Goal: Task Accomplishment & Management: Manage account settings

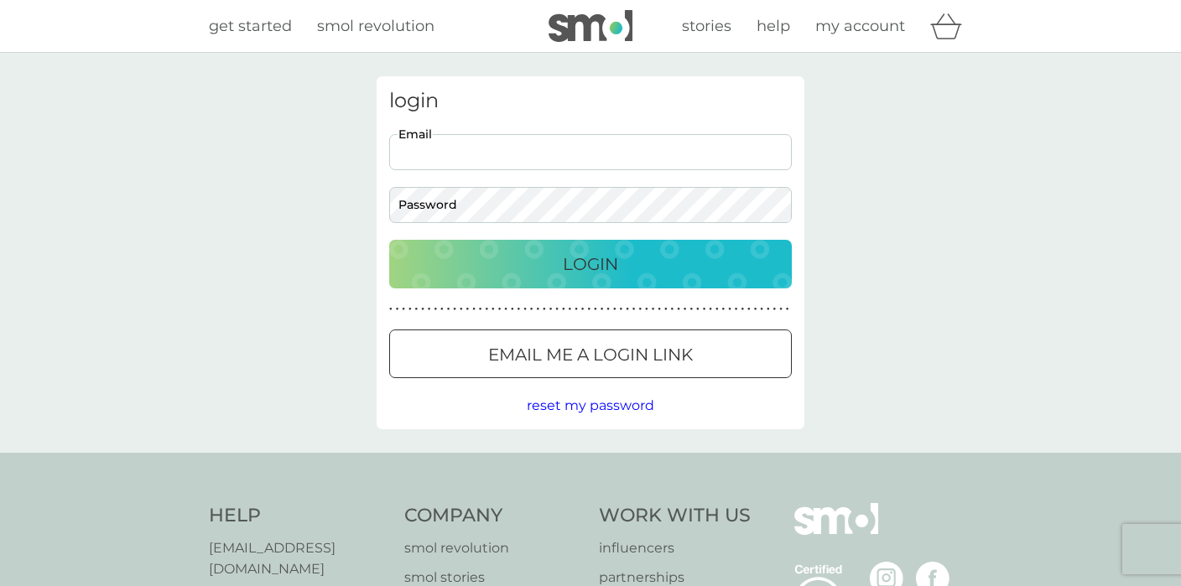
type input "[EMAIL_ADDRESS][DOMAIN_NAME]"
click at [584, 263] on button "Login" at bounding box center [590, 264] width 403 height 49
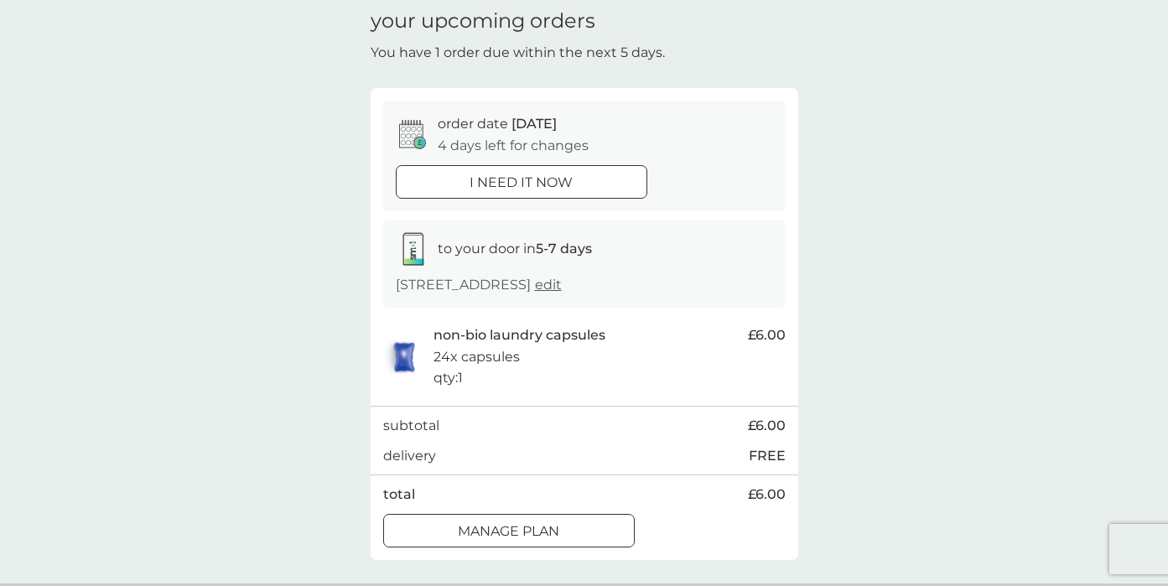
scroll to position [101, 0]
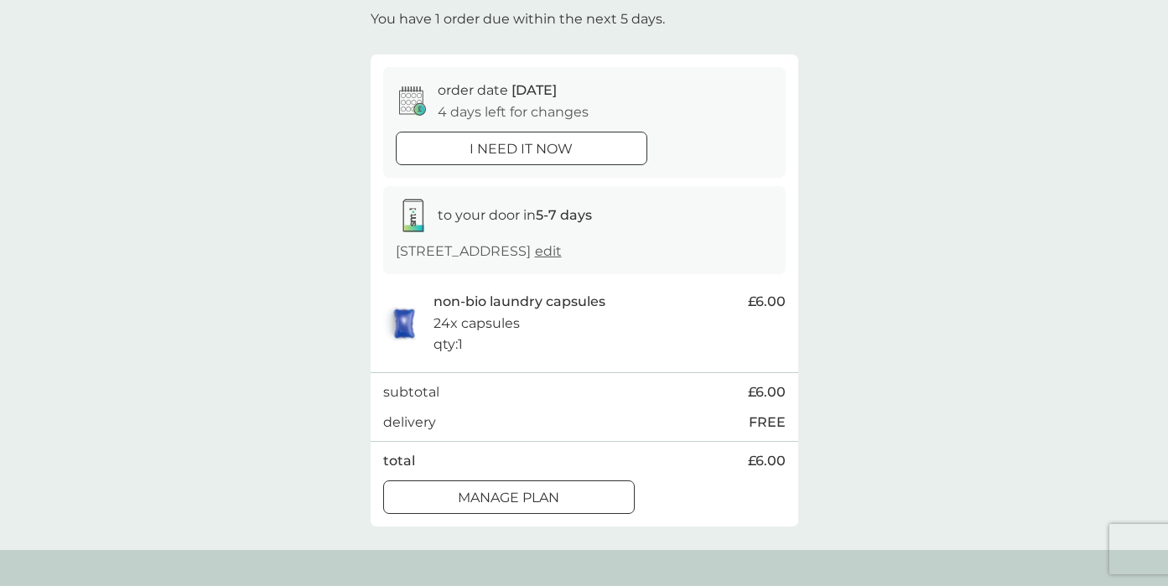
click at [518, 494] on div at bounding box center [509, 498] width 60 height 18
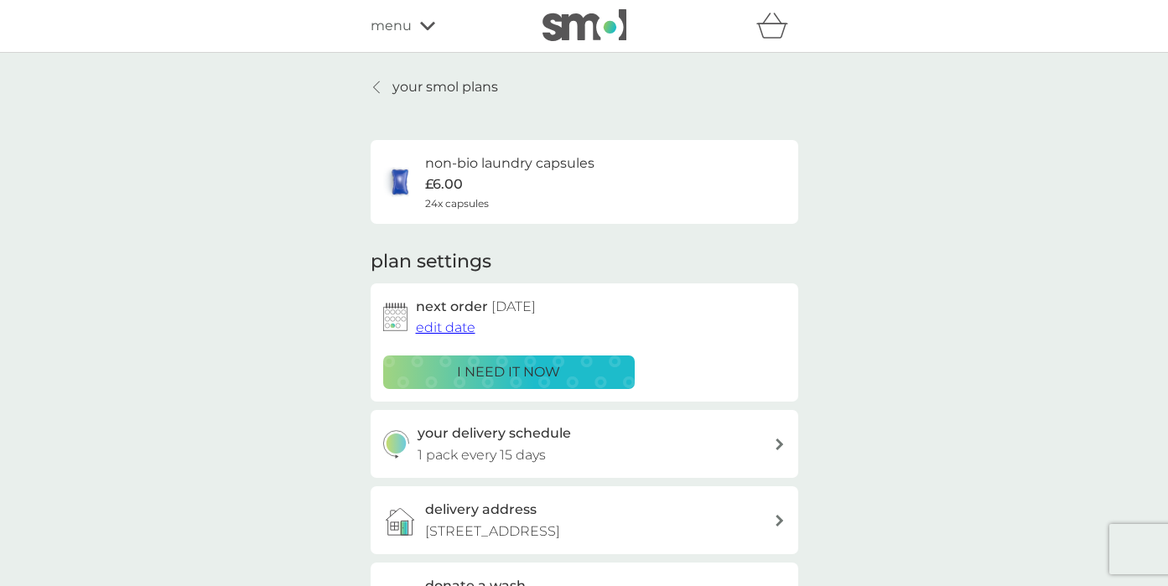
click at [454, 325] on span "edit date" at bounding box center [446, 328] width 60 height 16
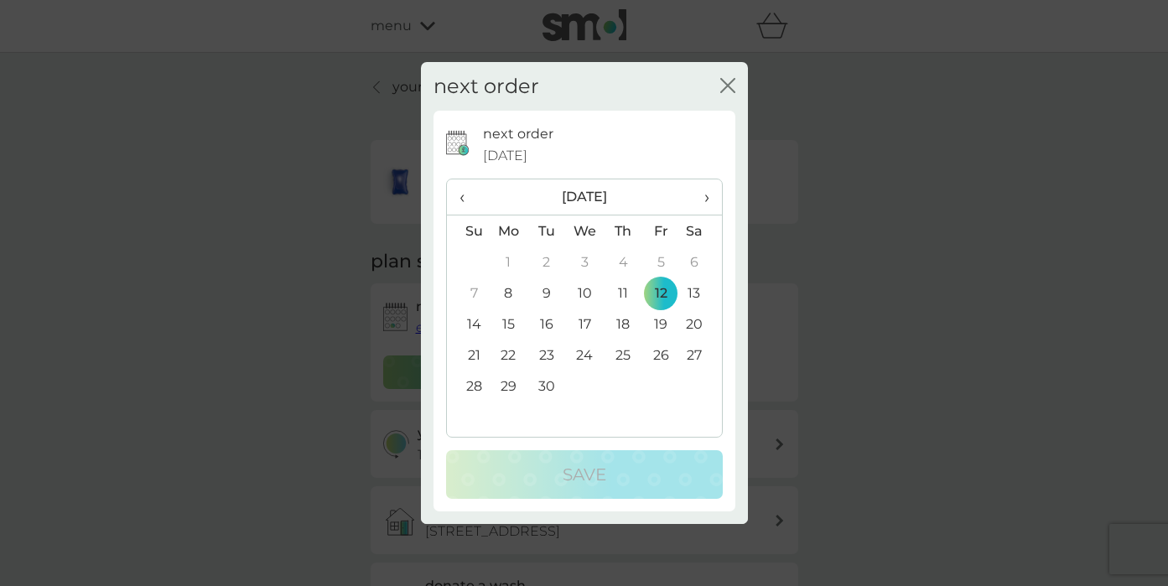
click at [474, 379] on td "28" at bounding box center [468, 386] width 43 height 31
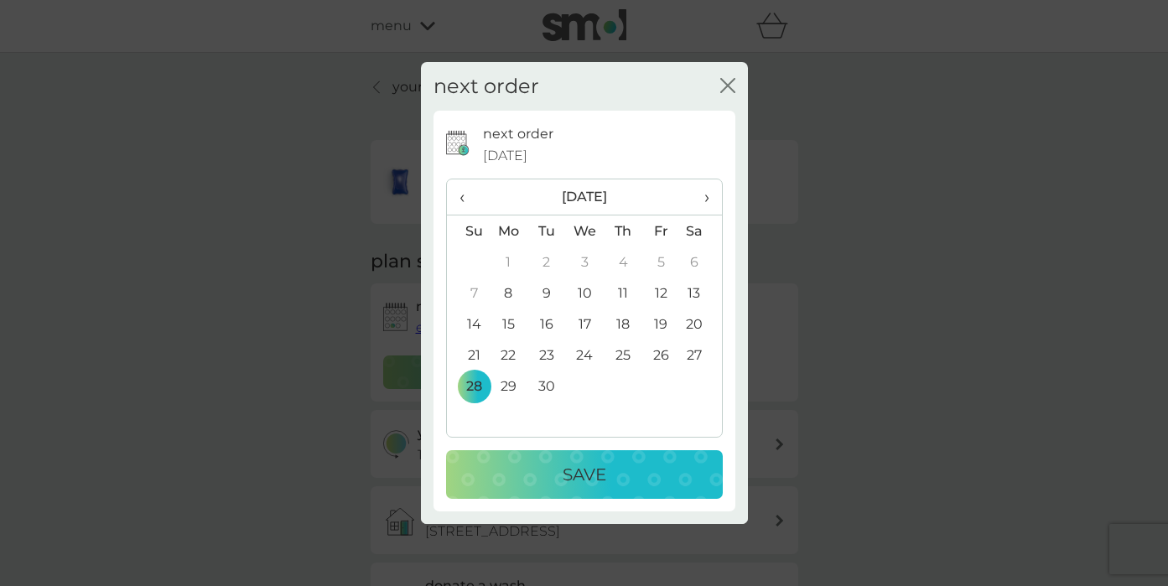
click at [508, 484] on div "Save" at bounding box center [584, 474] width 243 height 27
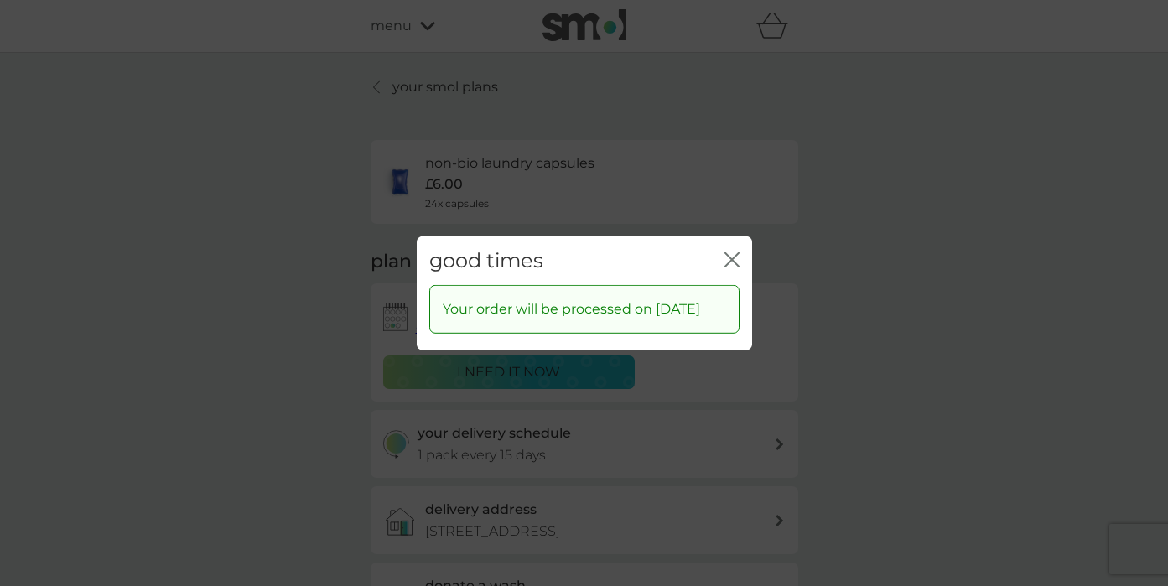
click at [732, 248] on div "close" at bounding box center [732, 260] width 15 height 24
click at [428, 88] on div "good times close Your order will be processed on 28 Sep 2025" at bounding box center [584, 293] width 1168 height 586
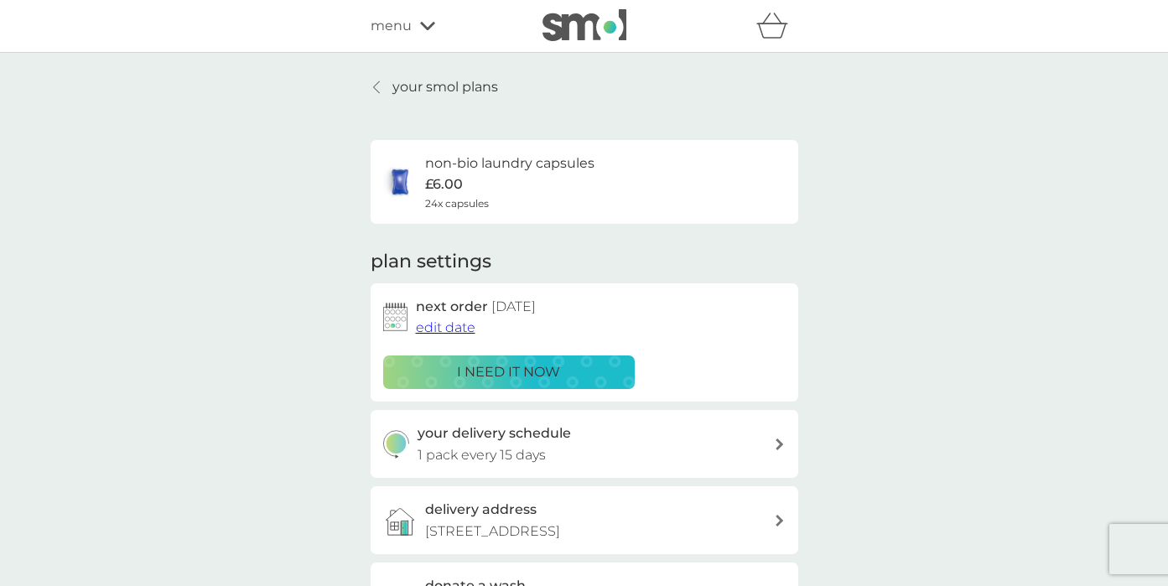
click at [428, 88] on p "your smol plans" at bounding box center [446, 87] width 106 height 22
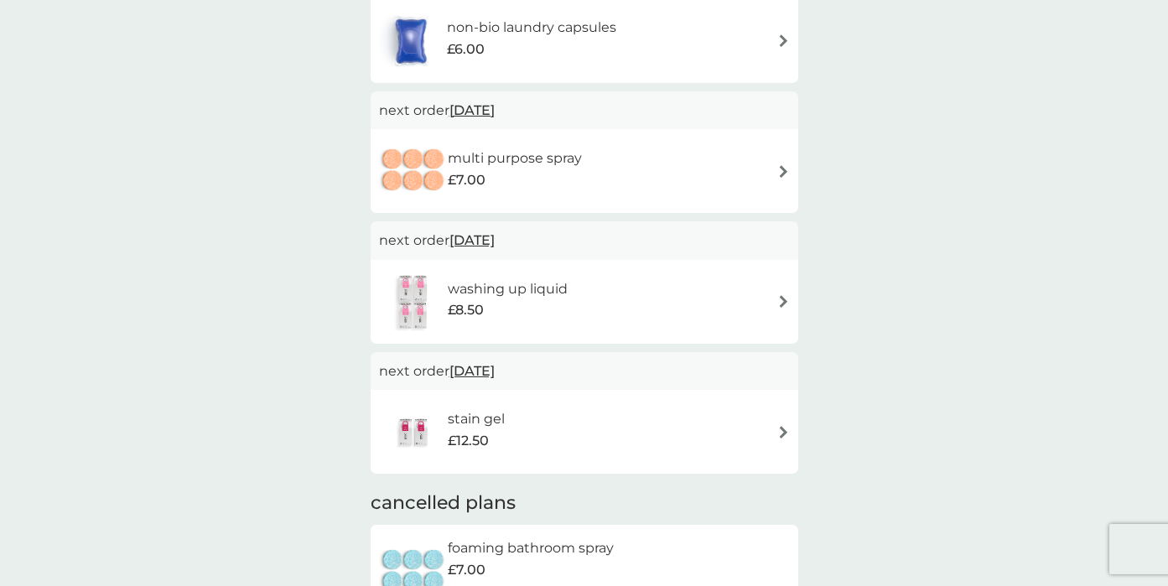
scroll to position [537, 0]
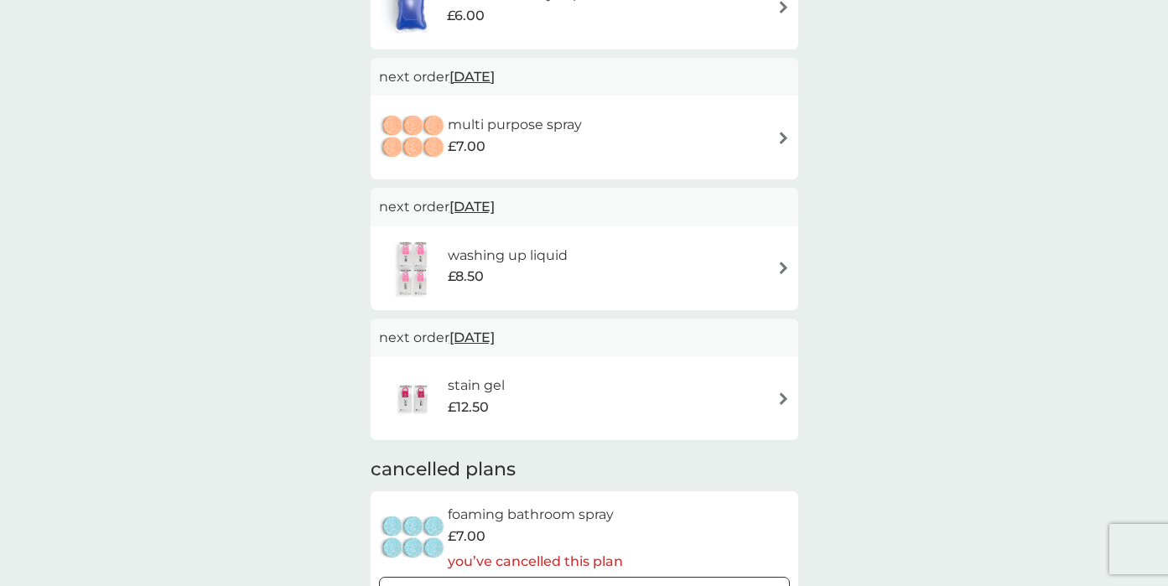
click at [495, 202] on span "29 Oct 2025" at bounding box center [472, 206] width 45 height 33
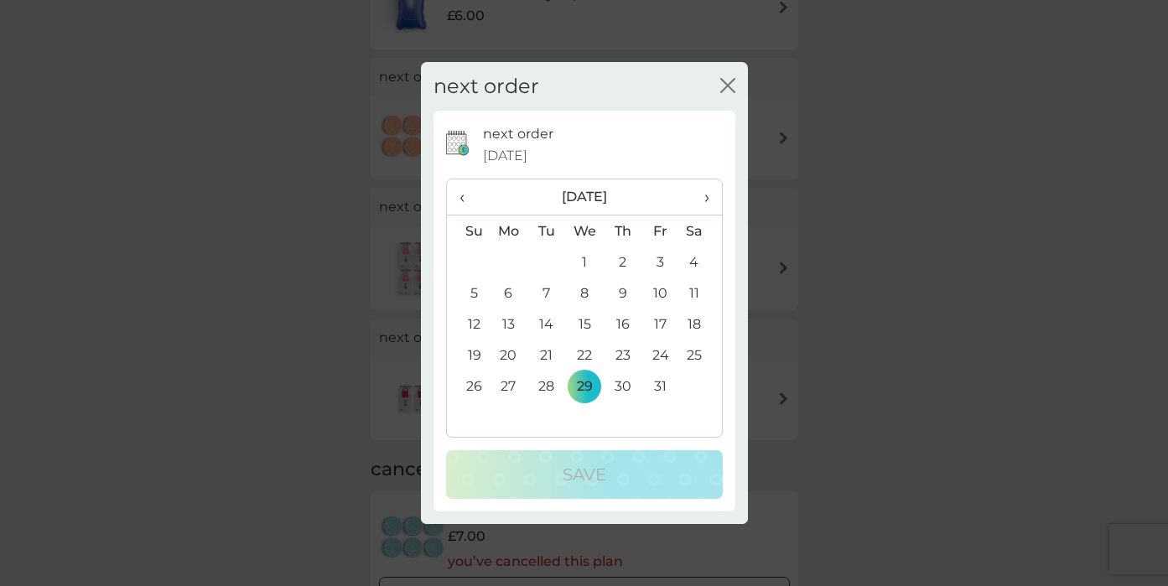
click at [709, 198] on span "›" at bounding box center [700, 196] width 17 height 35
click at [476, 388] on td "23" at bounding box center [468, 386] width 43 height 31
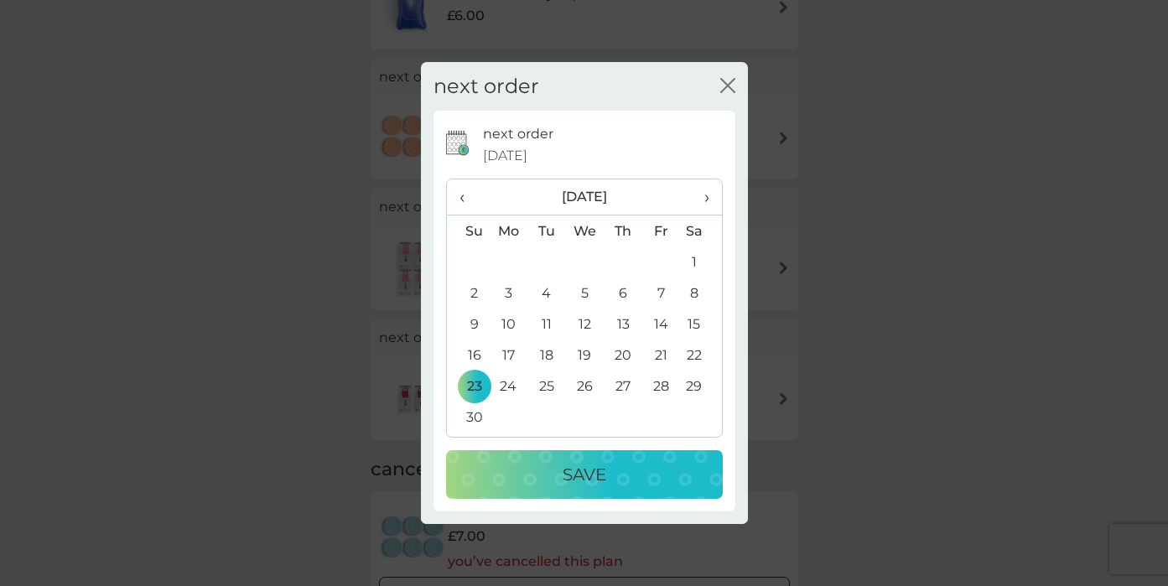
click at [517, 467] on div "Save" at bounding box center [584, 474] width 243 height 27
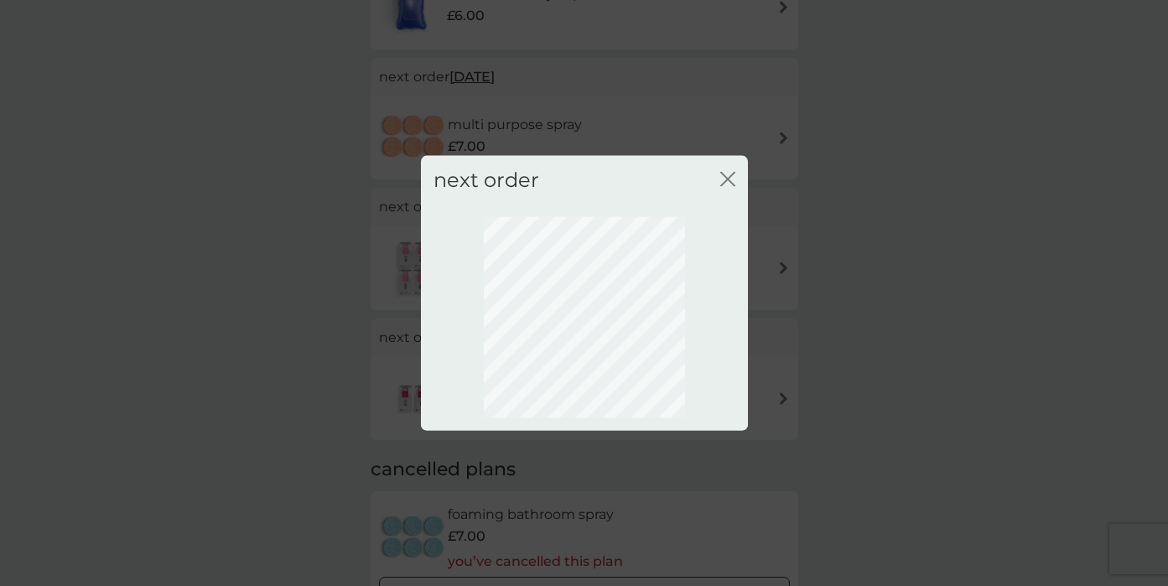
scroll to position [116, 0]
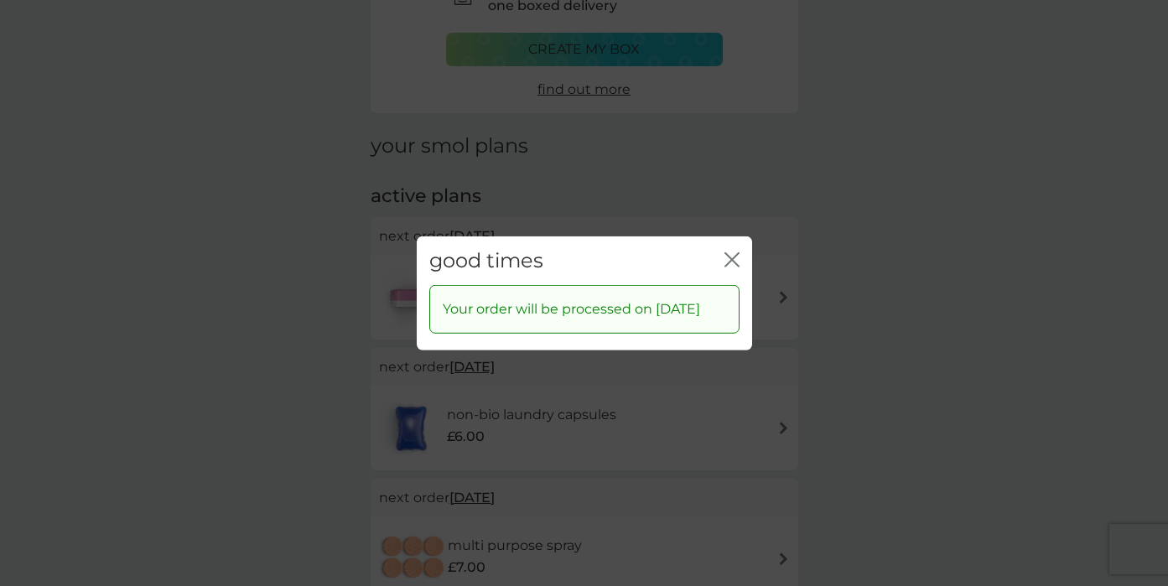
click at [728, 179] on div "good times close Your order will be processed on 23 Nov 2025" at bounding box center [584, 293] width 1168 height 586
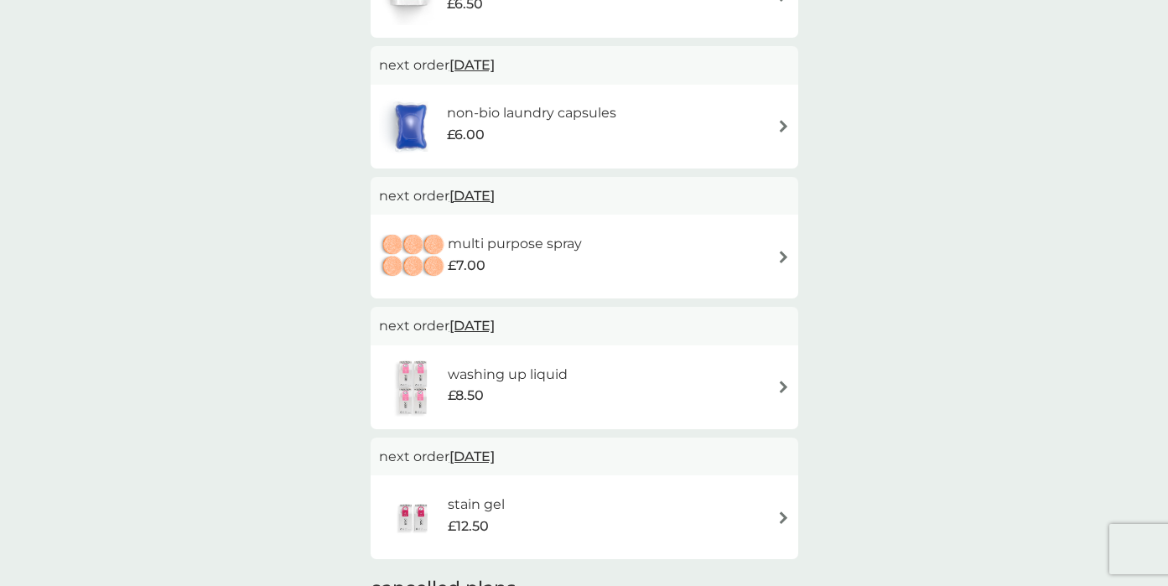
scroll to position [451, 0]
